Goal: Information Seeking & Learning: Learn about a topic

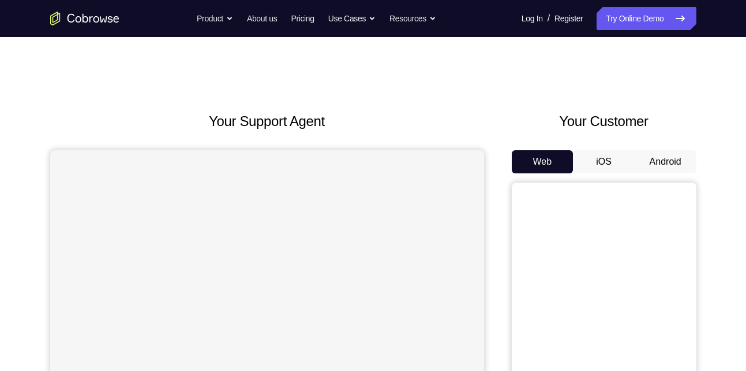
click at [650, 155] on button "Android" at bounding box center [666, 161] width 62 height 23
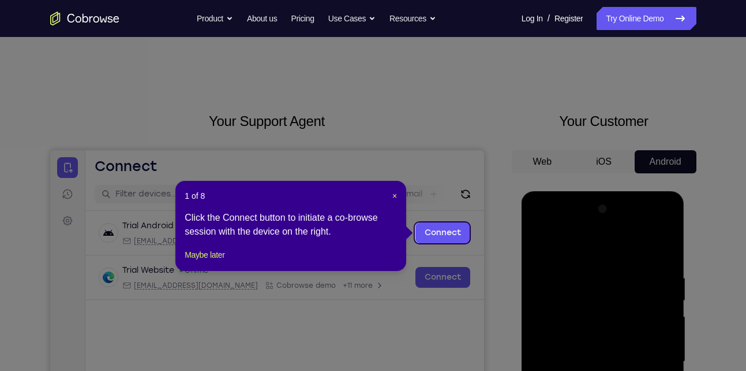
click at [367, 180] on icon at bounding box center [377, 185] width 755 height 371
click at [282, 154] on icon at bounding box center [377, 185] width 755 height 371
click at [392, 196] on span "×" at bounding box center [394, 195] width 5 height 9
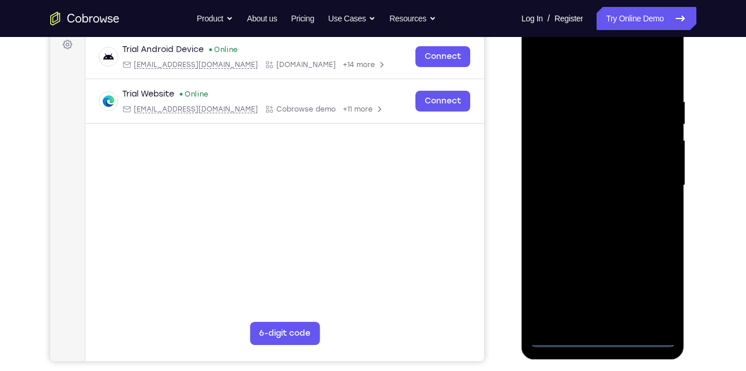
scroll to position [191, 0]
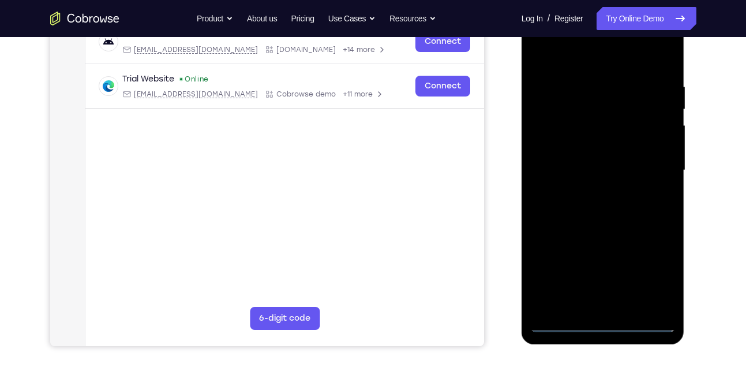
click at [607, 319] on div at bounding box center [602, 170] width 145 height 323
click at [599, 318] on div at bounding box center [602, 170] width 145 height 323
click at [603, 322] on div at bounding box center [602, 170] width 145 height 323
click at [649, 267] on div at bounding box center [602, 170] width 145 height 323
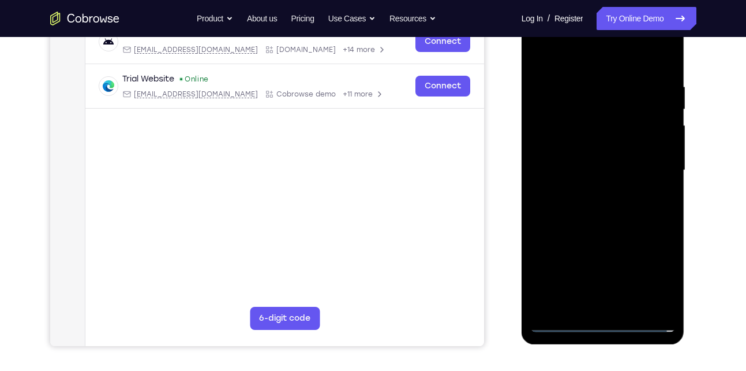
click at [582, 58] on div at bounding box center [602, 170] width 145 height 323
click at [650, 163] on div at bounding box center [602, 170] width 145 height 323
click at [592, 192] on div at bounding box center [602, 170] width 145 height 323
click at [586, 162] on div at bounding box center [602, 170] width 145 height 323
click at [568, 177] on div at bounding box center [602, 170] width 145 height 323
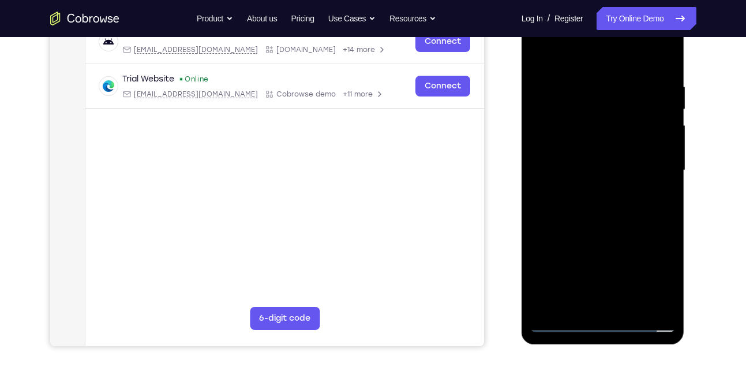
click at [657, 144] on div at bounding box center [602, 170] width 145 height 323
click at [618, 165] on div at bounding box center [602, 170] width 145 height 323
click at [600, 204] on div at bounding box center [602, 170] width 145 height 323
click at [664, 73] on div at bounding box center [602, 170] width 145 height 323
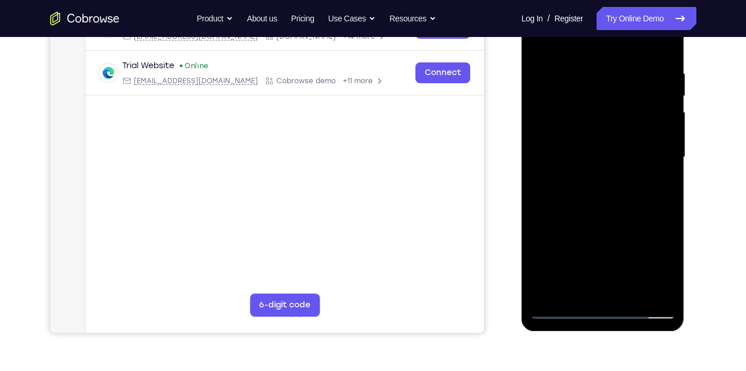
scroll to position [205, 0]
click at [664, 203] on div at bounding box center [602, 156] width 145 height 323
click at [591, 70] on div at bounding box center [602, 156] width 145 height 323
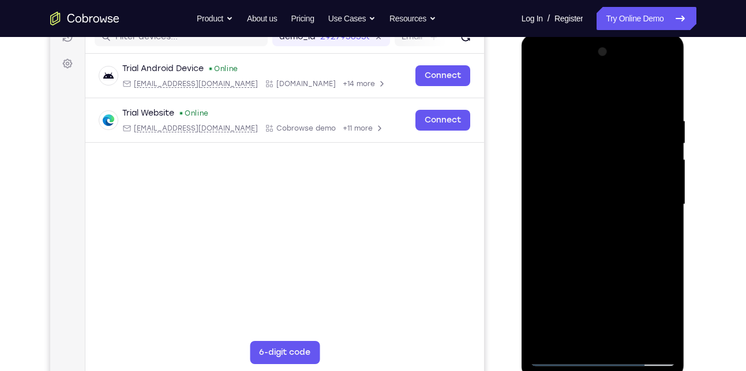
scroll to position [156, 0]
click at [663, 142] on div at bounding box center [602, 204] width 145 height 323
click at [662, 91] on div at bounding box center [602, 204] width 145 height 323
click at [667, 90] on div at bounding box center [602, 204] width 145 height 323
click at [542, 87] on div at bounding box center [602, 204] width 145 height 323
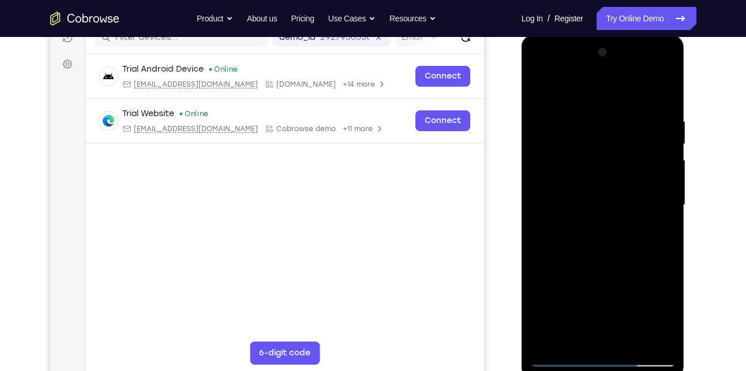
drag, startPoint x: 656, startPoint y: 117, endPoint x: 584, endPoint y: 118, distance: 72.2
click at [584, 118] on div at bounding box center [602, 204] width 145 height 323
click at [630, 339] on div at bounding box center [602, 204] width 145 height 323
click at [623, 270] on div at bounding box center [602, 204] width 145 height 323
click at [558, 353] on div at bounding box center [602, 204] width 145 height 323
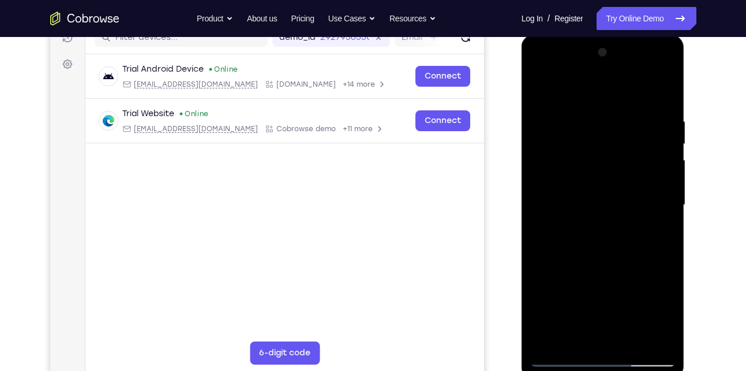
click at [543, 84] on div at bounding box center [602, 204] width 145 height 323
drag, startPoint x: 653, startPoint y: 111, endPoint x: 596, endPoint y: 113, distance: 57.2
click at [596, 113] on div at bounding box center [602, 204] width 145 height 323
click at [634, 111] on div at bounding box center [602, 204] width 145 height 323
click at [649, 205] on div at bounding box center [602, 204] width 145 height 323
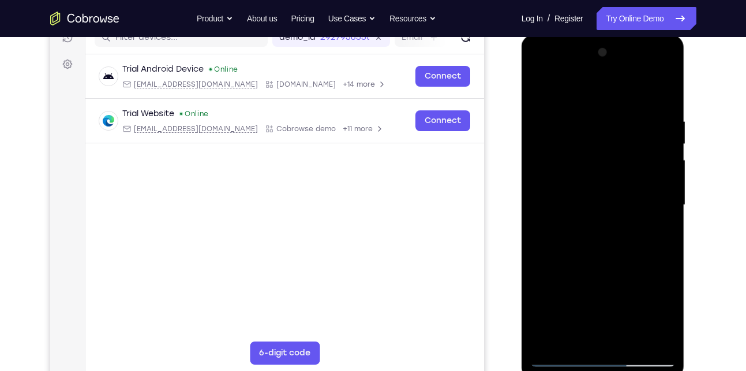
click at [649, 205] on div at bounding box center [602, 204] width 145 height 323
click at [535, 208] on div at bounding box center [602, 204] width 145 height 323
click at [661, 230] on div at bounding box center [602, 204] width 145 height 323
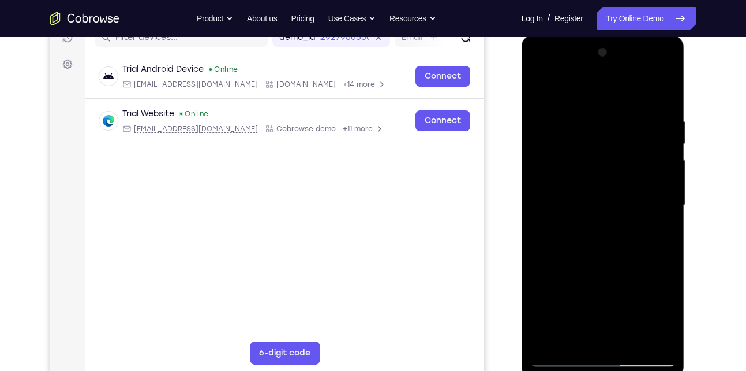
click at [532, 236] on div at bounding box center [602, 204] width 145 height 323
click at [539, 241] on div at bounding box center [602, 204] width 145 height 323
click at [647, 336] on div at bounding box center [602, 204] width 145 height 323
click at [661, 95] on div at bounding box center [602, 204] width 145 height 323
click at [630, 341] on div at bounding box center [602, 204] width 145 height 323
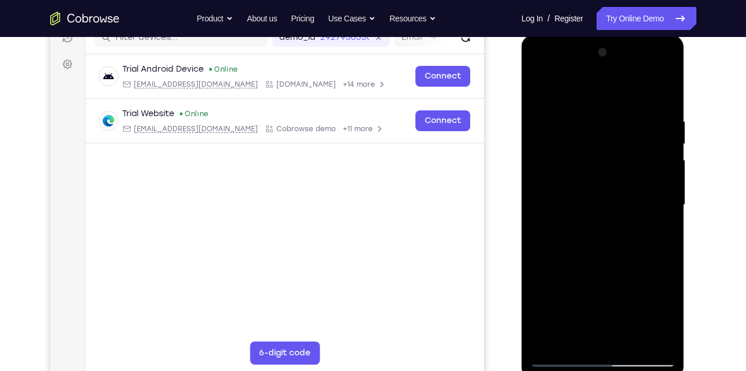
drag, startPoint x: 629, startPoint y: 222, endPoint x: 635, endPoint y: 331, distance: 109.8
click at [635, 331] on div at bounding box center [602, 204] width 145 height 323
drag, startPoint x: 622, startPoint y: 180, endPoint x: 629, endPoint y: 343, distance: 163.5
click at [629, 343] on div at bounding box center [602, 204] width 145 height 323
drag, startPoint x: 558, startPoint y: 193, endPoint x: 569, endPoint y: 391, distance: 197.7
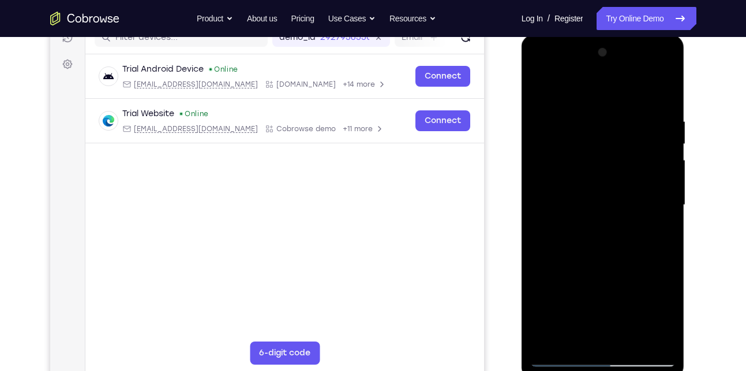
click at [569, 370] on html "Online web based iOS Simulators and Android Emulators. Run iPhone, iPad, Mobile…" at bounding box center [604, 208] width 164 height 346
click at [539, 89] on div at bounding box center [602, 204] width 145 height 323
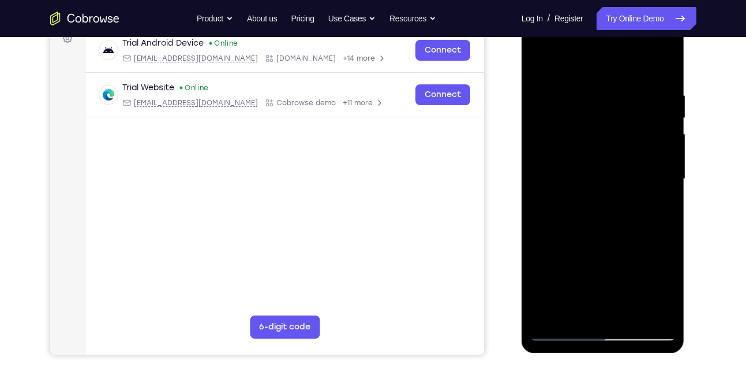
scroll to position [183, 0]
click at [592, 96] on div at bounding box center [602, 178] width 145 height 323
click at [663, 66] on div at bounding box center [602, 178] width 145 height 323
drag, startPoint x: 599, startPoint y: 267, endPoint x: 601, endPoint y: 171, distance: 96.4
drag, startPoint x: 601, startPoint y: 171, endPoint x: 647, endPoint y: 186, distance: 48.7
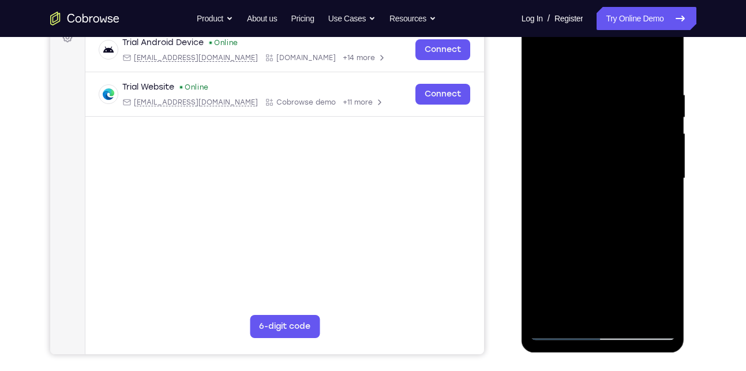
click at [647, 186] on div at bounding box center [602, 178] width 145 height 323
drag, startPoint x: 629, startPoint y: 264, endPoint x: 620, endPoint y: 141, distance: 123.2
click at [620, 141] on div at bounding box center [602, 178] width 145 height 323
drag, startPoint x: 616, startPoint y: 224, endPoint x: 623, endPoint y: 85, distance: 139.3
drag, startPoint x: 623, startPoint y: 85, endPoint x: 640, endPoint y: 222, distance: 137.8
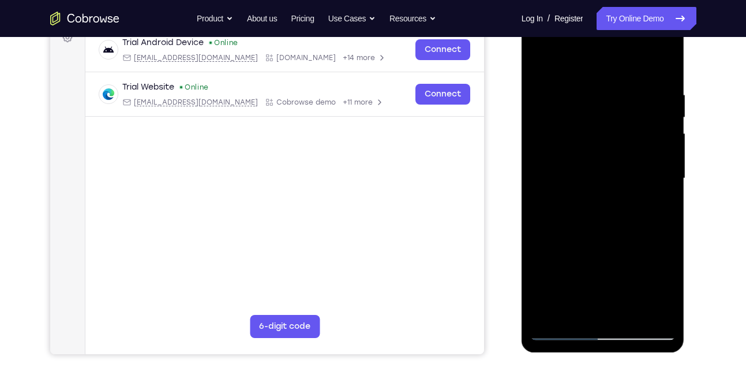
click at [640, 222] on div at bounding box center [602, 178] width 145 height 323
drag, startPoint x: 640, startPoint y: 222, endPoint x: 643, endPoint y: 107, distance: 114.9
drag, startPoint x: 643, startPoint y: 107, endPoint x: 656, endPoint y: 113, distance: 14.7
click at [656, 113] on div at bounding box center [602, 178] width 145 height 323
drag, startPoint x: 600, startPoint y: 256, endPoint x: 610, endPoint y: 146, distance: 110.7
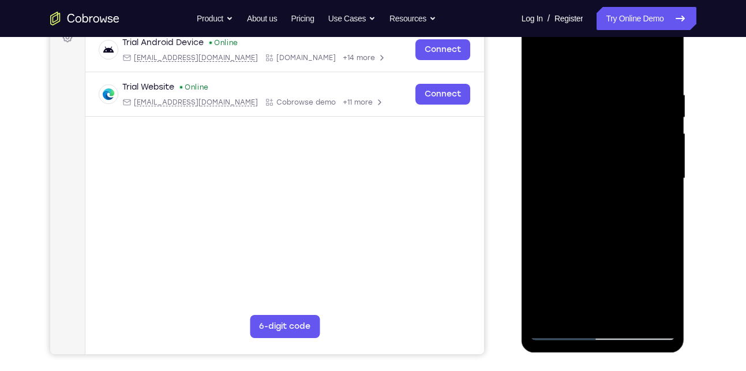
click at [610, 146] on div at bounding box center [602, 178] width 145 height 323
drag, startPoint x: 614, startPoint y: 268, endPoint x: 605, endPoint y: 134, distance: 133.6
click at [605, 134] on div at bounding box center [602, 178] width 145 height 323
click at [551, 313] on div at bounding box center [602, 178] width 145 height 323
drag, startPoint x: 620, startPoint y: 108, endPoint x: 607, endPoint y: 264, distance: 157.0
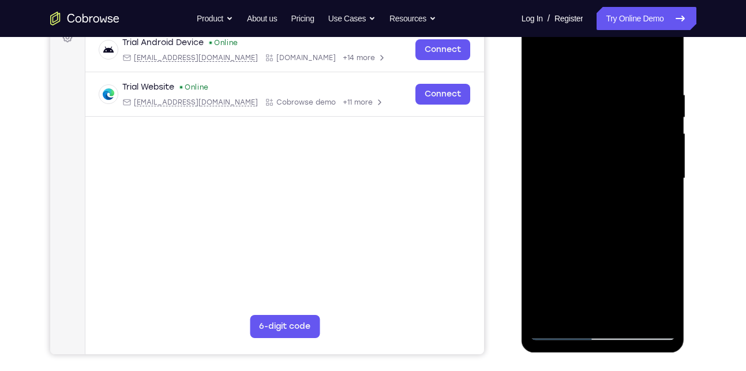
click at [607, 264] on div at bounding box center [602, 178] width 145 height 323
click at [671, 61] on div at bounding box center [602, 178] width 145 height 323
drag, startPoint x: 614, startPoint y: 195, endPoint x: 614, endPoint y: 243, distance: 48.5
click at [614, 243] on div at bounding box center [602, 178] width 145 height 323
click at [616, 88] on div at bounding box center [602, 178] width 145 height 323
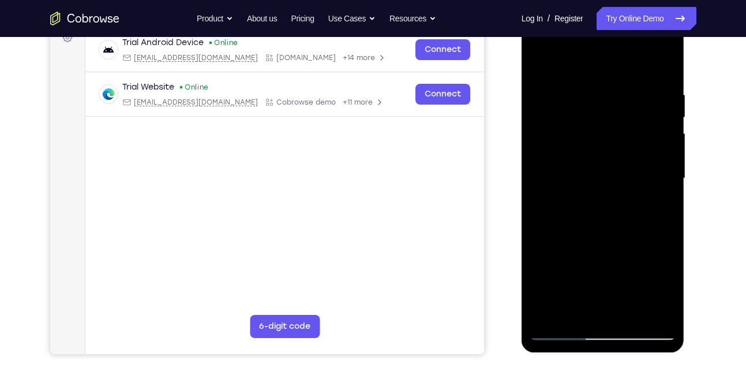
click at [552, 315] on div at bounding box center [602, 178] width 145 height 323
